Goal: Task Accomplishment & Management: Manage account settings

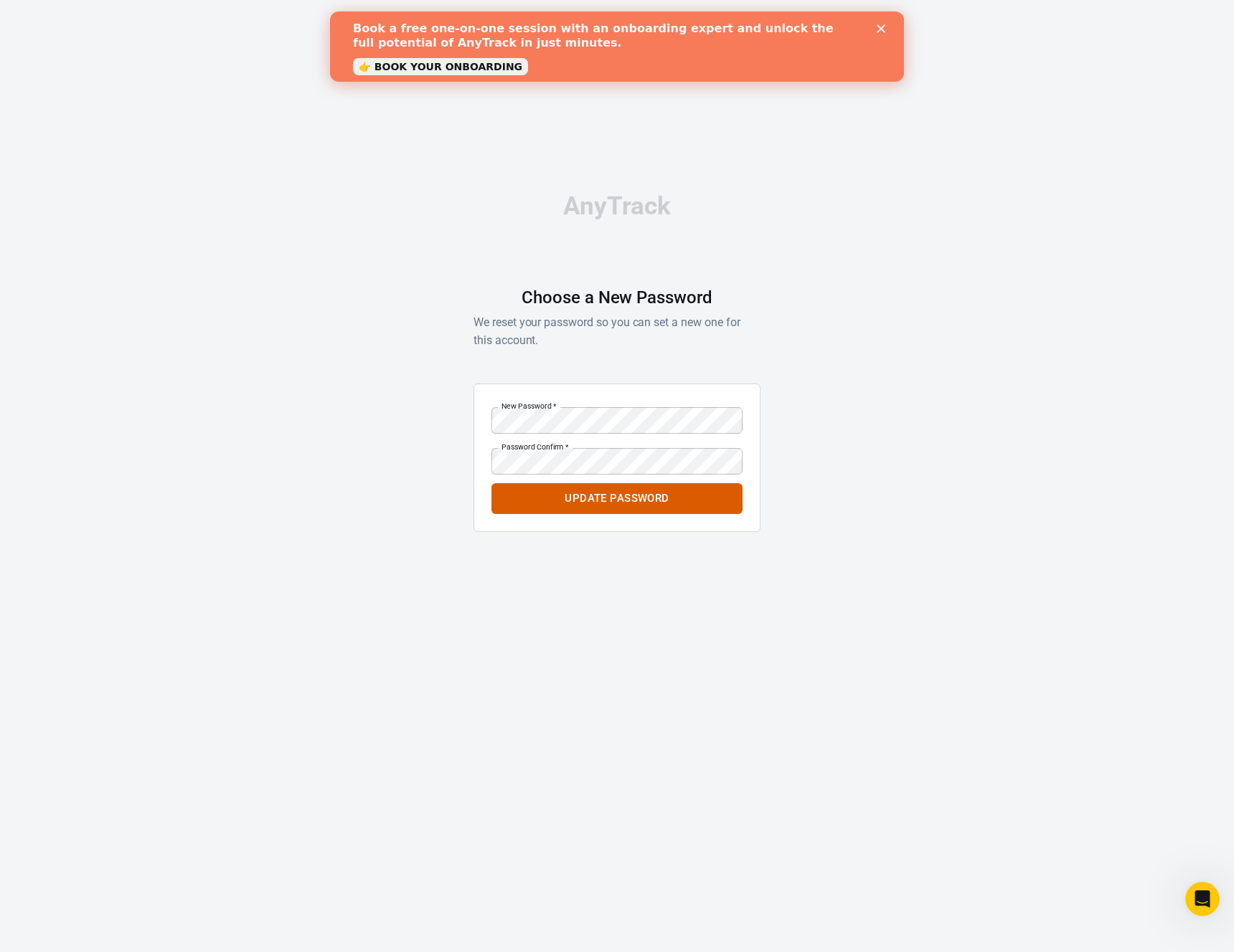
click at [883, 27] on icon "Close" at bounding box center [881, 29] width 9 height 9
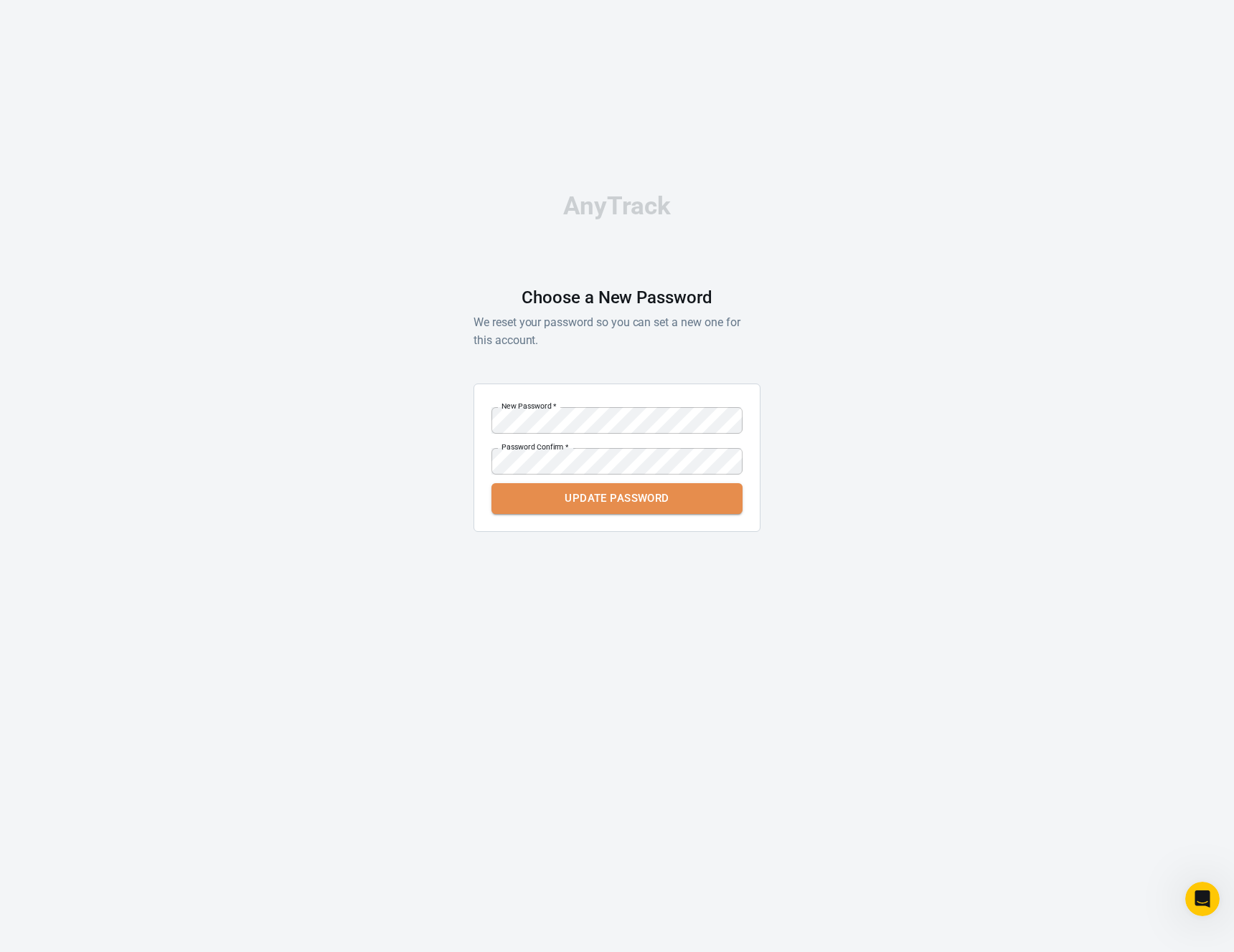
click at [636, 500] on button "Update Password" at bounding box center [617, 498] width 251 height 30
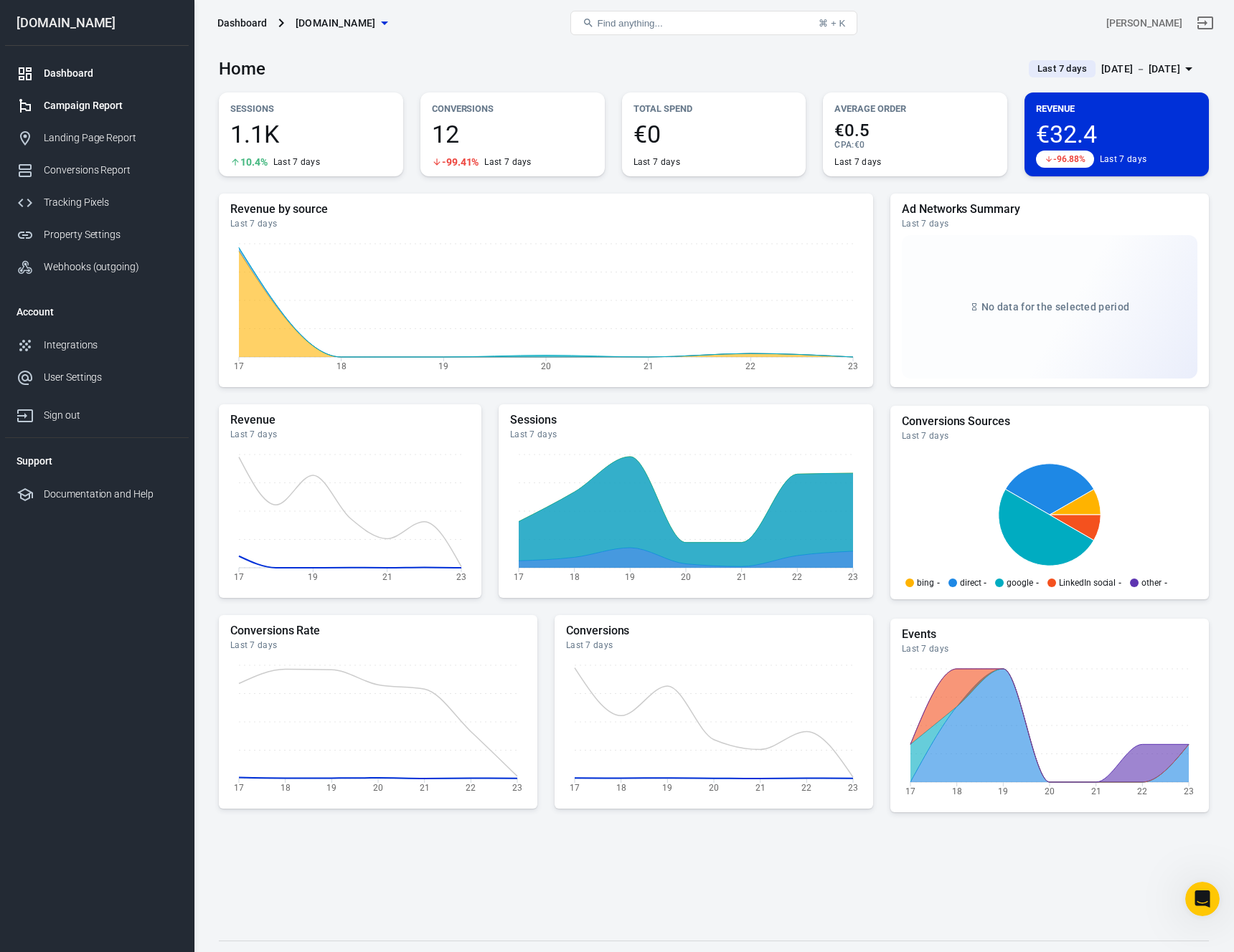
click at [98, 102] on div "Campaign Report" at bounding box center [110, 106] width 133 height 15
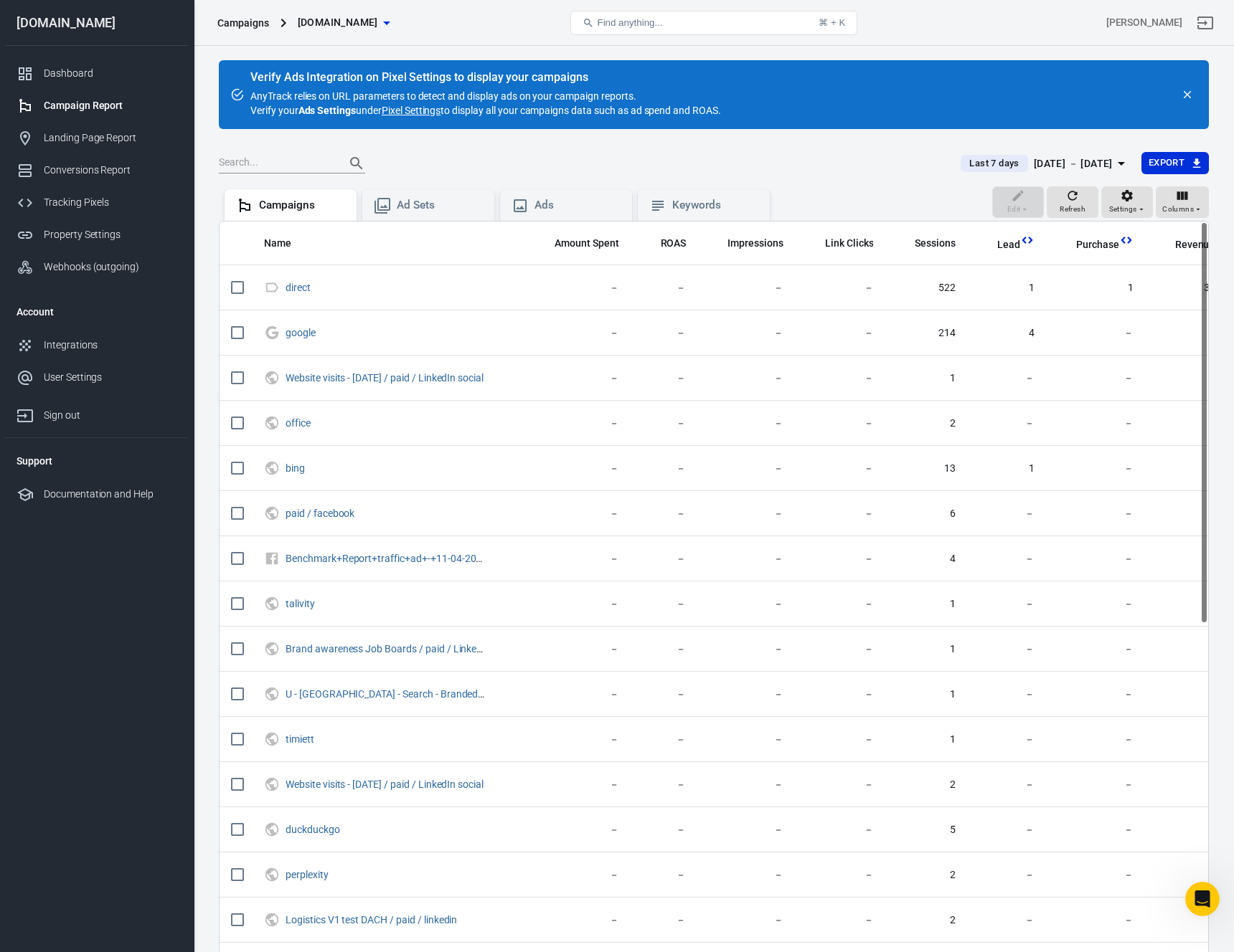
scroll to position [12, 0]
